Goal: Contribute content: Add original content to the website for others to see

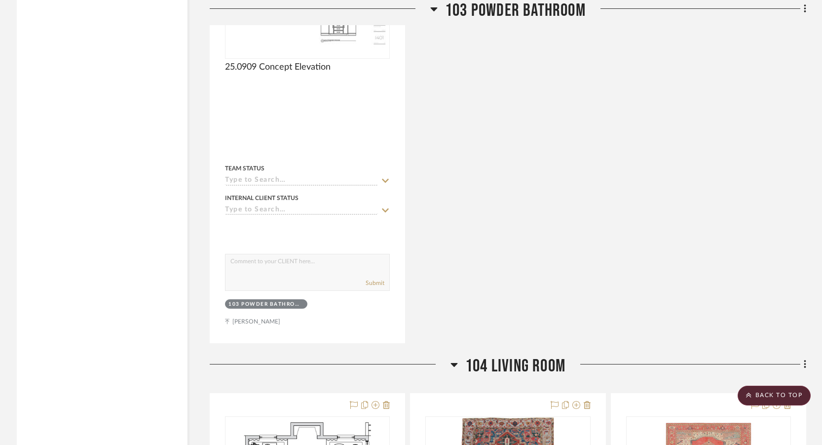
scroll to position [6466, 0]
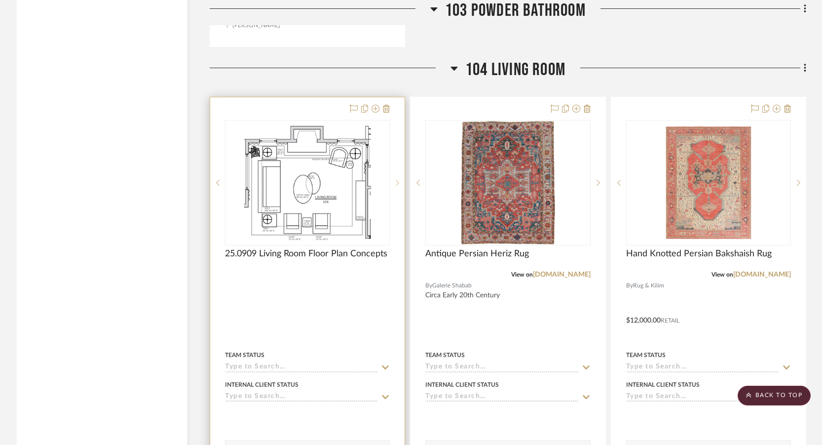
click at [396, 186] on sr-next-btn at bounding box center [397, 182] width 15 height 7
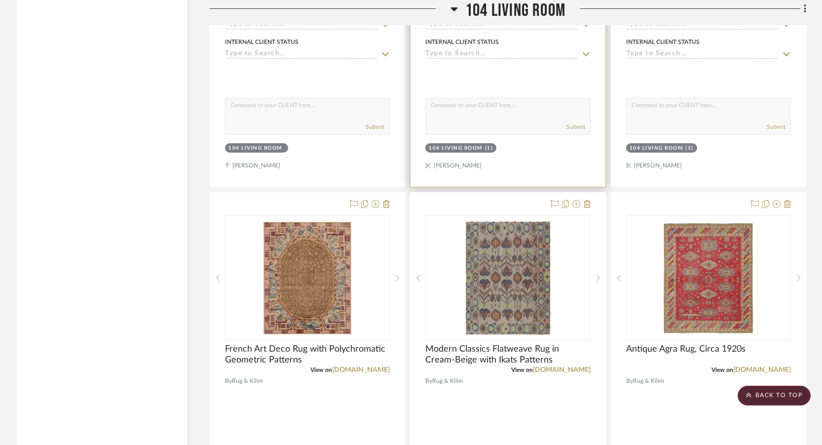
scroll to position [6812, 0]
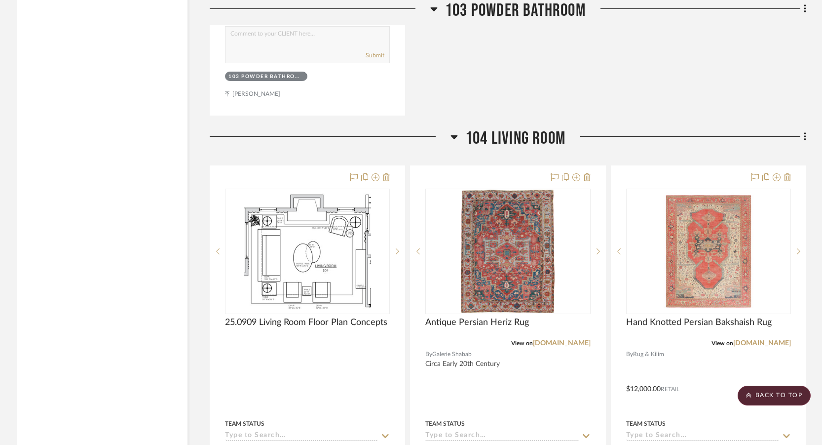
scroll to position [6516, 0]
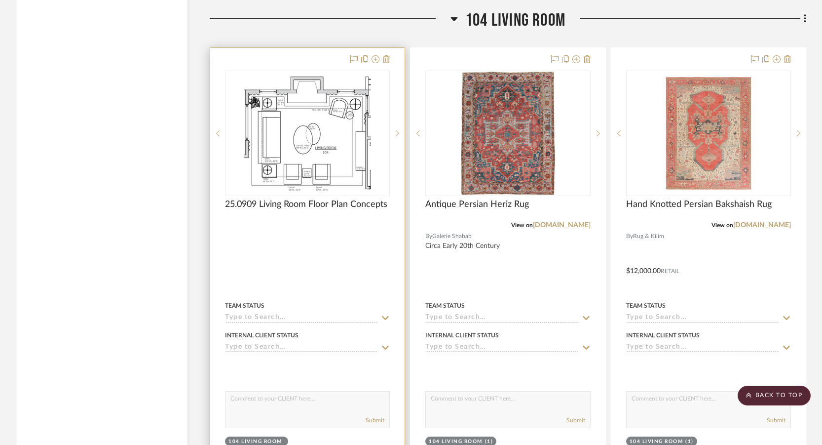
click at [371, 265] on div at bounding box center [307, 264] width 194 height 432
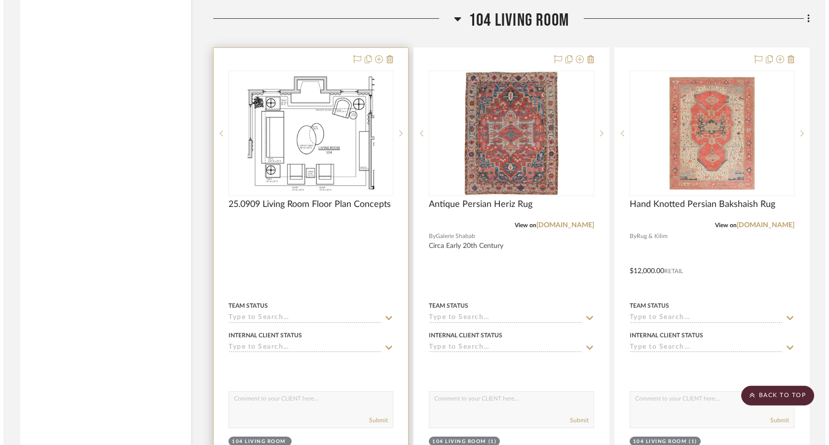
scroll to position [0, 0]
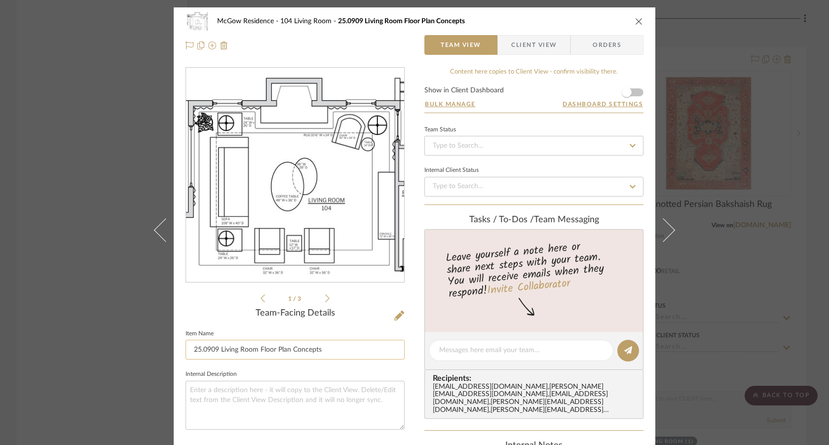
click at [332, 349] on input "25.0909 Living Room Floor Plan Concepts" at bounding box center [295, 350] width 219 height 20
drag, startPoint x: 332, startPoint y: 349, endPoint x: 258, endPoint y: 347, distance: 74.1
click at [258, 347] on input "25.0909 Living Room Floor Plan Concepts" at bounding box center [295, 350] width 219 height 20
type input "25.0909 Living Room Concept 1"
click at [397, 311] on icon at bounding box center [399, 315] width 10 height 10
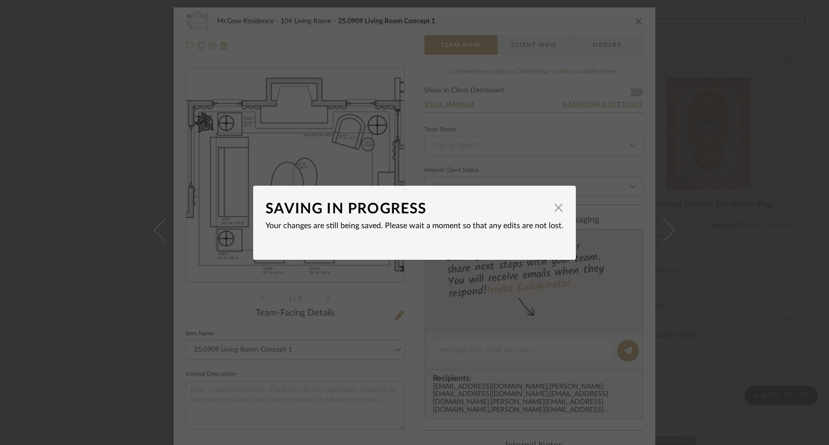
click at [379, 306] on div "SAVING IN PROGRESS × Your changes are still being saved. Please wait a moment s…" at bounding box center [414, 222] width 829 height 445
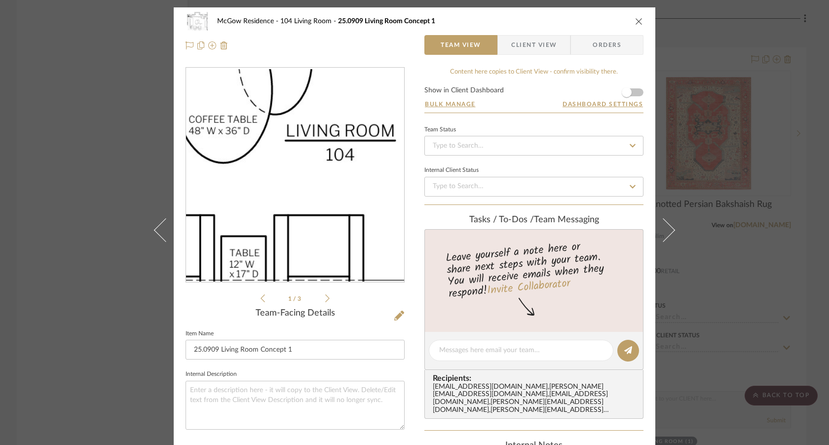
click at [308, 214] on img "0" at bounding box center [295, 175] width 218 height 212
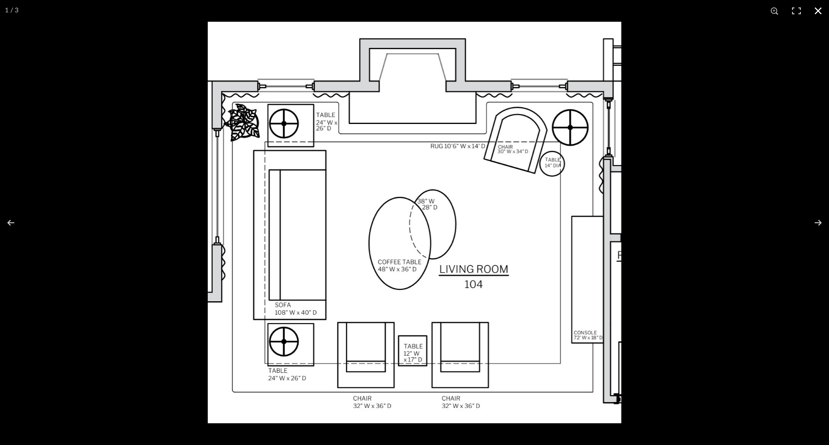
click at [149, 280] on div at bounding box center [414, 222] width 829 height 445
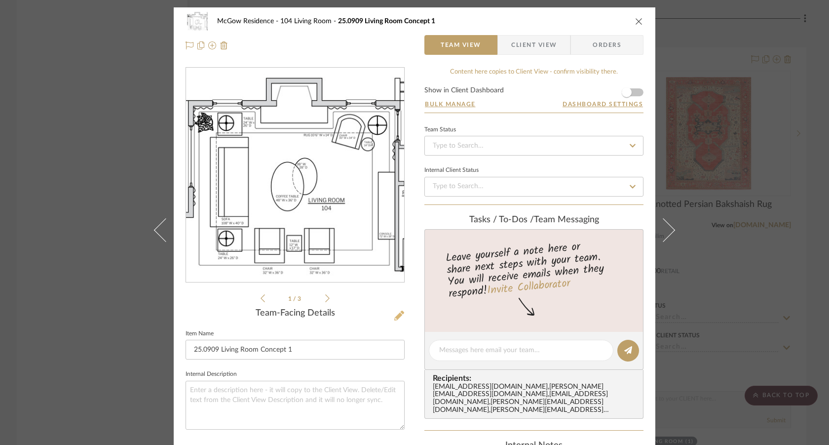
click at [398, 314] on icon at bounding box center [399, 315] width 10 height 10
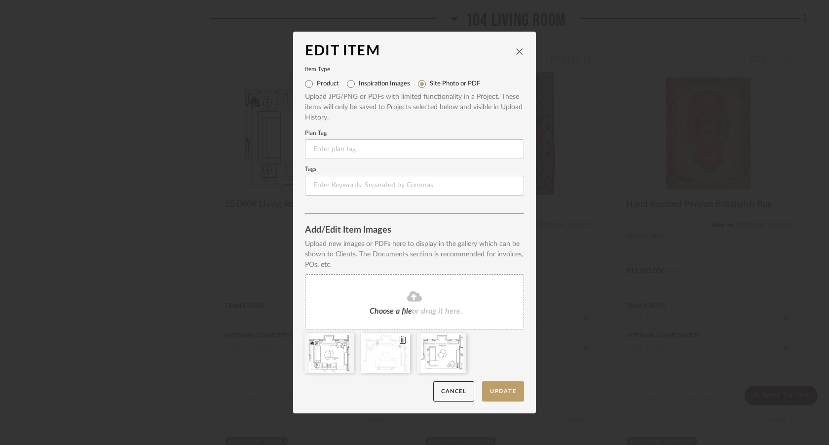
click at [399, 340] on icon at bounding box center [402, 340] width 7 height 8
click at [400, 339] on icon at bounding box center [402, 340] width 7 height 8
click at [508, 386] on button "Update" at bounding box center [503, 391] width 42 height 20
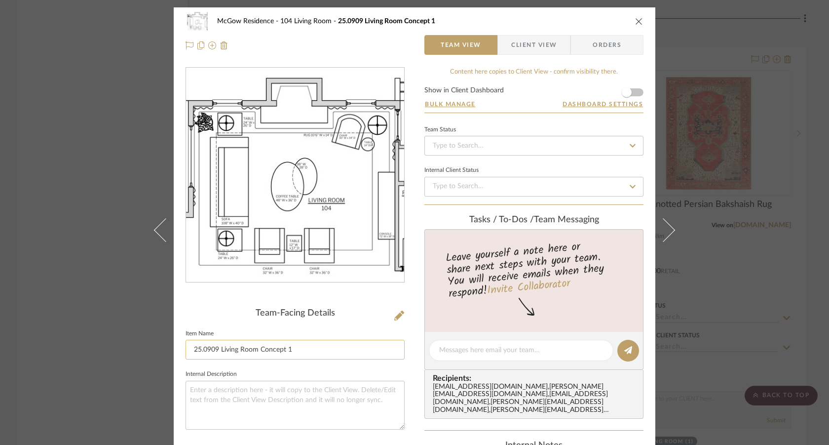
click at [222, 351] on input "25.0909 Living Room Concept 1" at bounding box center [295, 350] width 219 height 20
click at [118, 168] on div "McGow Residence 104 Living Room 25.0909 Living Room Concept 1 Team View Client …" at bounding box center [414, 222] width 829 height 445
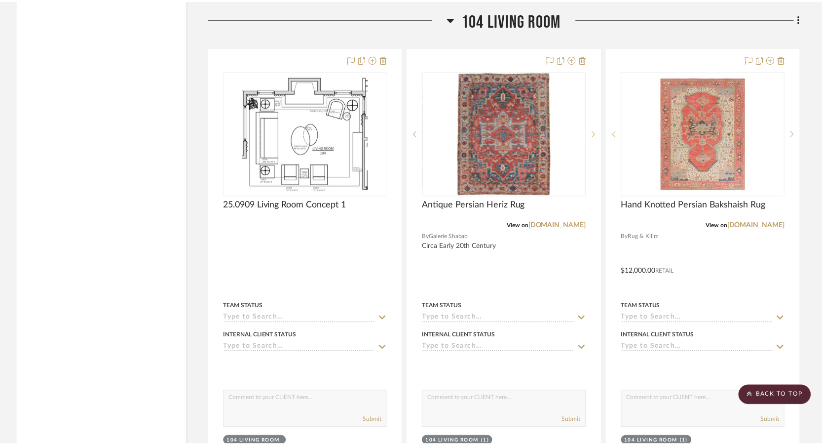
scroll to position [6516, 0]
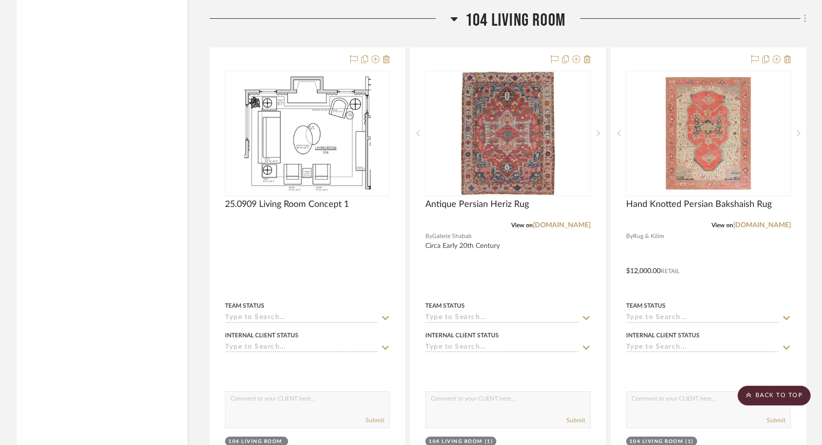
click at [805, 24] on icon at bounding box center [805, 18] width 3 height 11
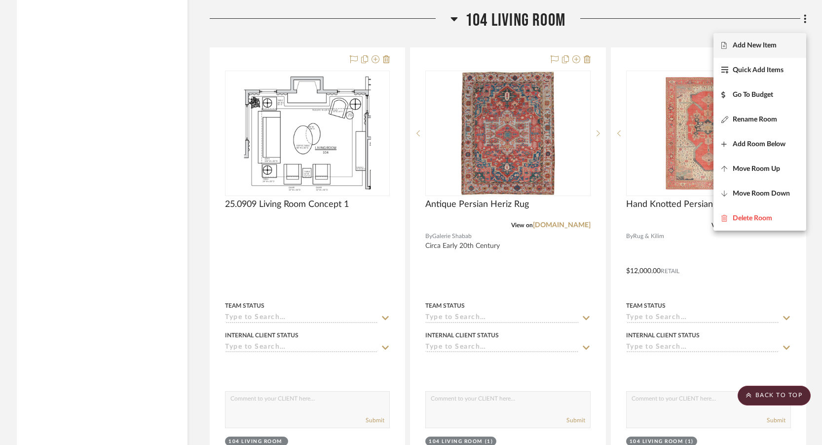
click at [775, 48] on span "Add New Item" at bounding box center [755, 45] width 44 height 8
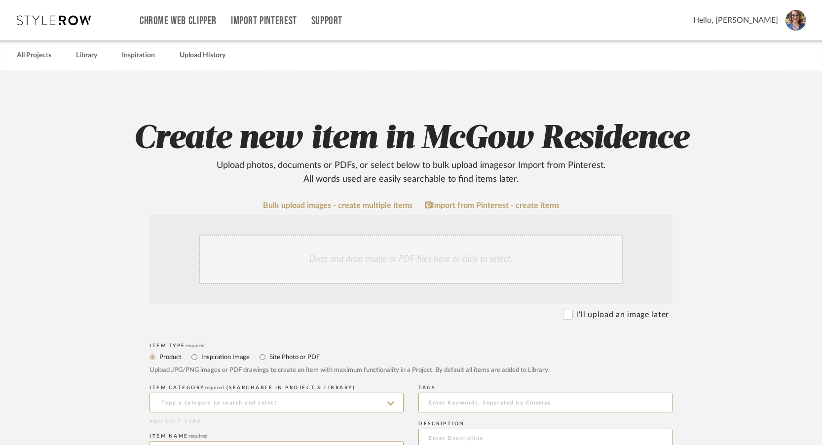
click at [281, 358] on label "Site Photo or PDF" at bounding box center [294, 356] width 51 height 11
click at [269, 358] on input "Site Photo or PDF" at bounding box center [263, 357] width 12 height 12
radio input "true"
click at [269, 400] on input at bounding box center [277, 402] width 254 height 20
paste input "25.0909 Living Room Concept 1"
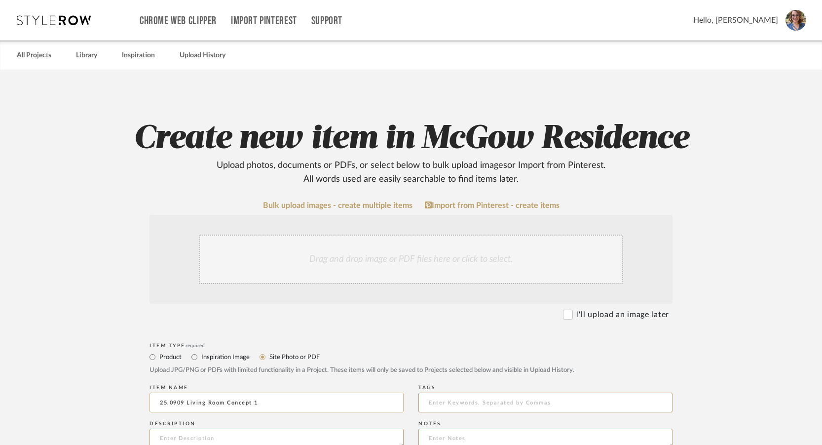
click at [259, 403] on input "25.0909 Living Room Concept 1" at bounding box center [277, 402] width 254 height 20
type input "25.0909 Living Room Concept 2"
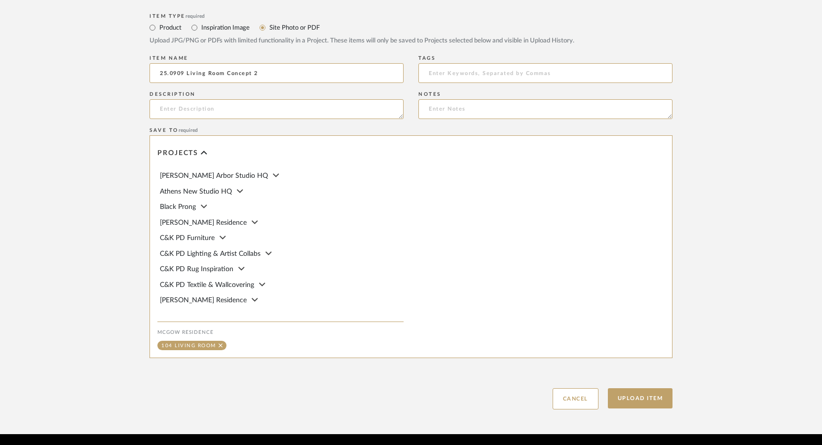
scroll to position [468, 0]
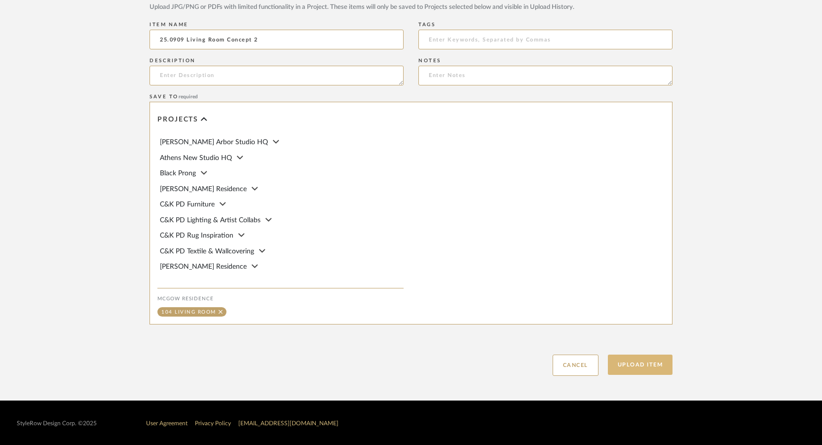
click at [650, 363] on button "Upload Item" at bounding box center [640, 364] width 65 height 20
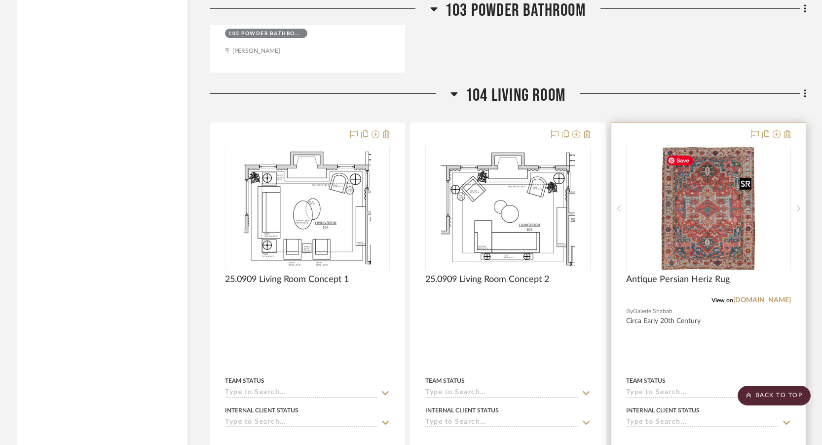
scroll to position [6434, 0]
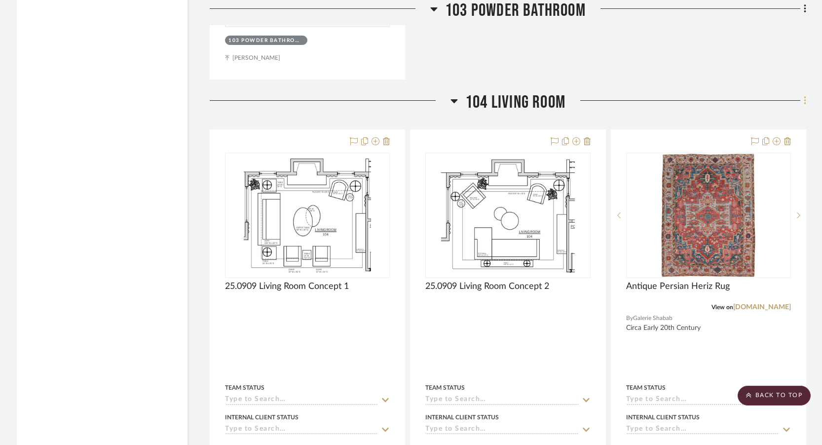
click at [804, 105] on icon at bounding box center [805, 100] width 3 height 11
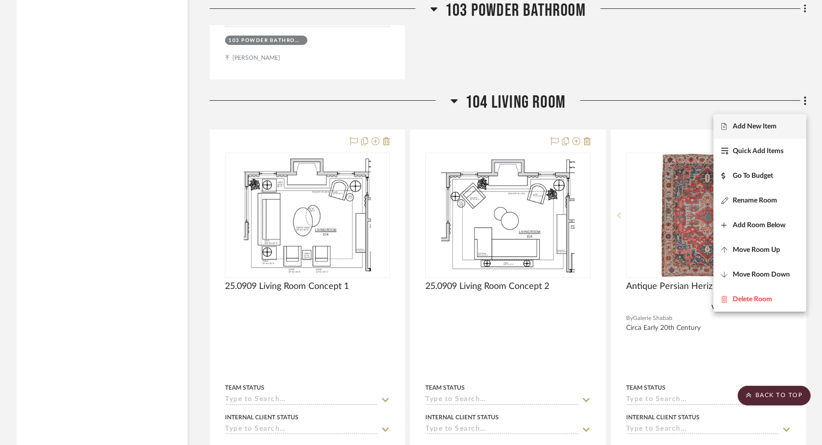
click at [760, 130] on span "Add New Item" at bounding box center [755, 126] width 44 height 8
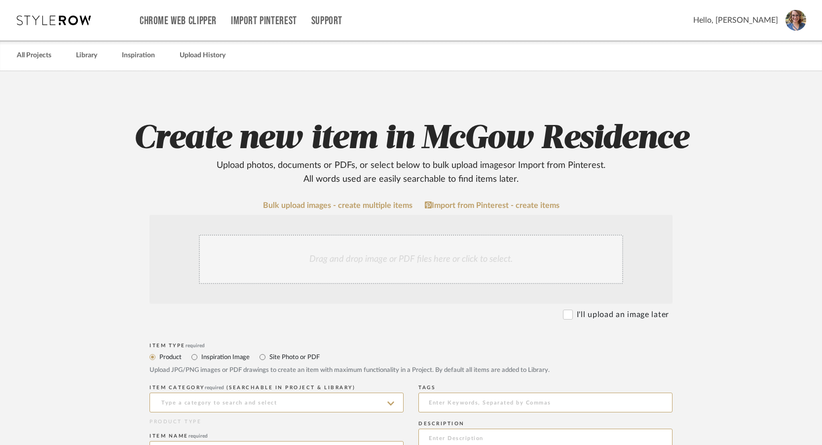
click at [286, 355] on label "Site Photo or PDF" at bounding box center [294, 356] width 51 height 11
click at [269, 355] on input "Site Photo or PDF" at bounding box center [263, 357] width 12 height 12
radio input "true"
click at [248, 396] on input at bounding box center [277, 402] width 254 height 20
paste input "25.0909 Living Room Concept 1"
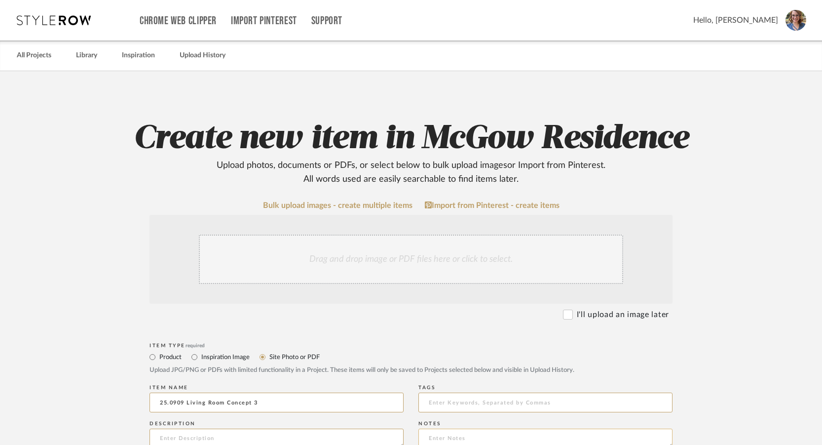
type input "25.0909 Living Room Concept 3"
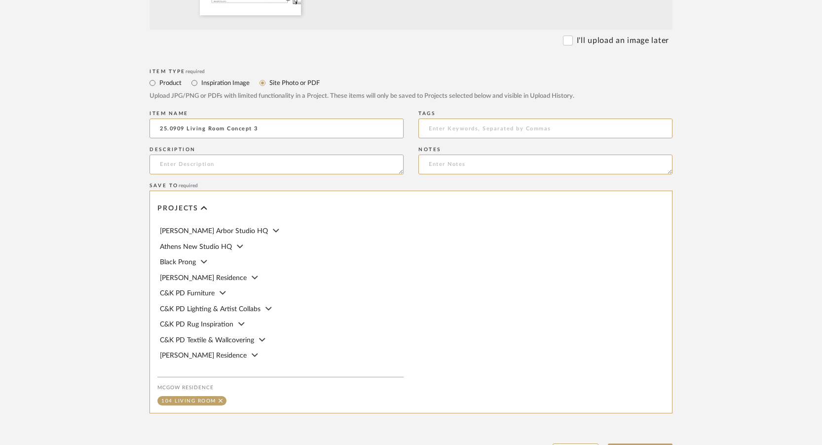
scroll to position [395, 0]
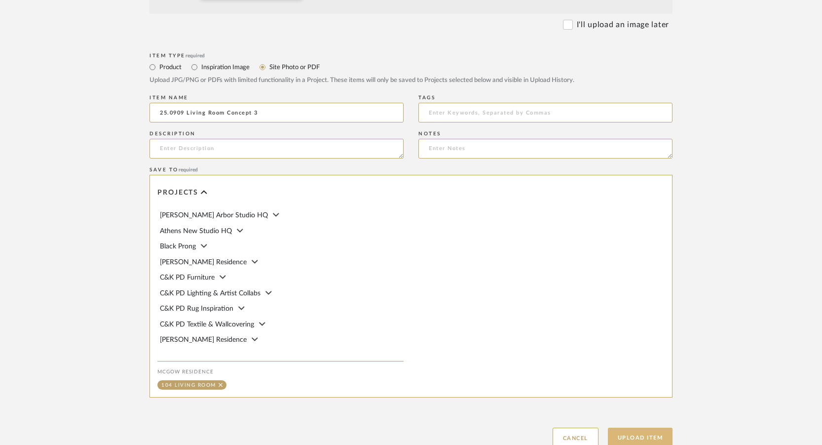
click at [648, 430] on button "Upload Item" at bounding box center [640, 437] width 65 height 20
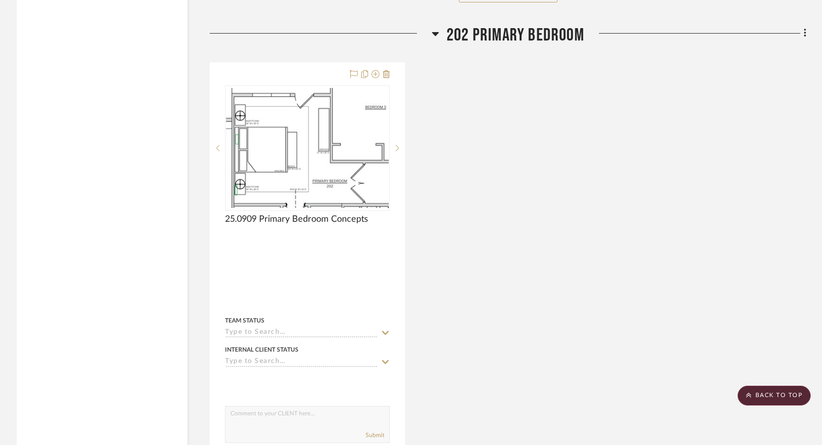
scroll to position [14627, 0]
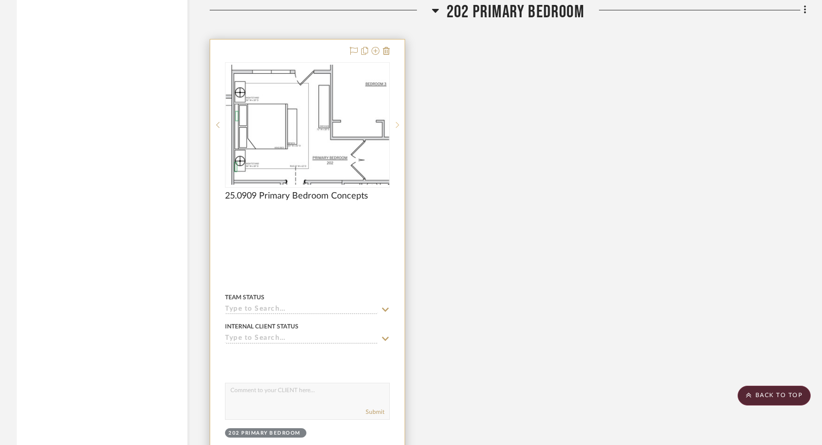
click at [396, 128] on icon at bounding box center [397, 124] width 3 height 7
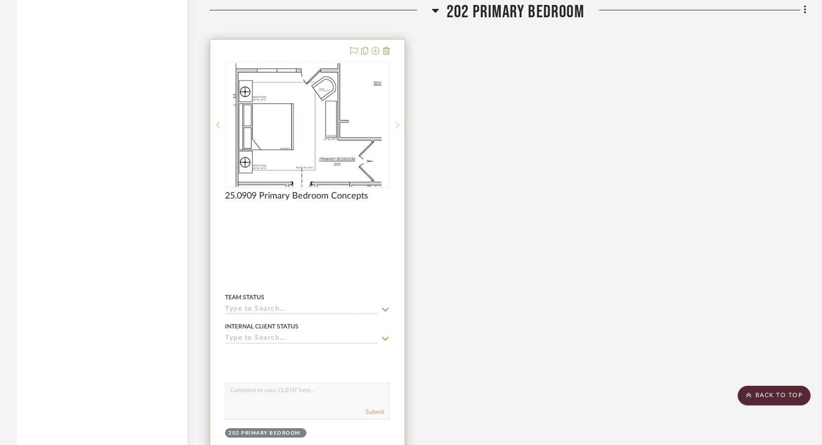
click at [396, 128] on icon at bounding box center [397, 124] width 3 height 7
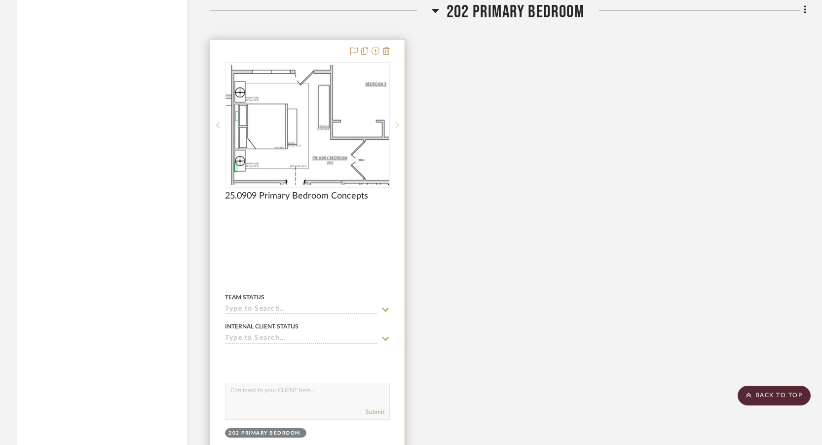
click at [396, 128] on icon at bounding box center [397, 124] width 3 height 7
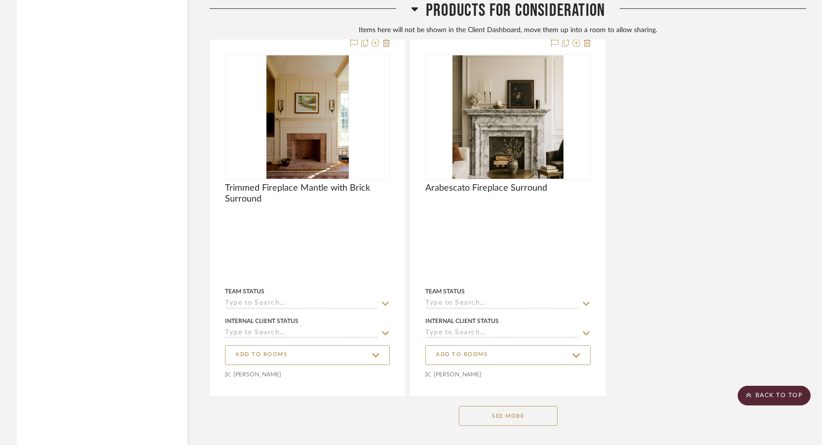
scroll to position [16522, 0]
